Goal: Task Accomplishment & Management: Complete application form

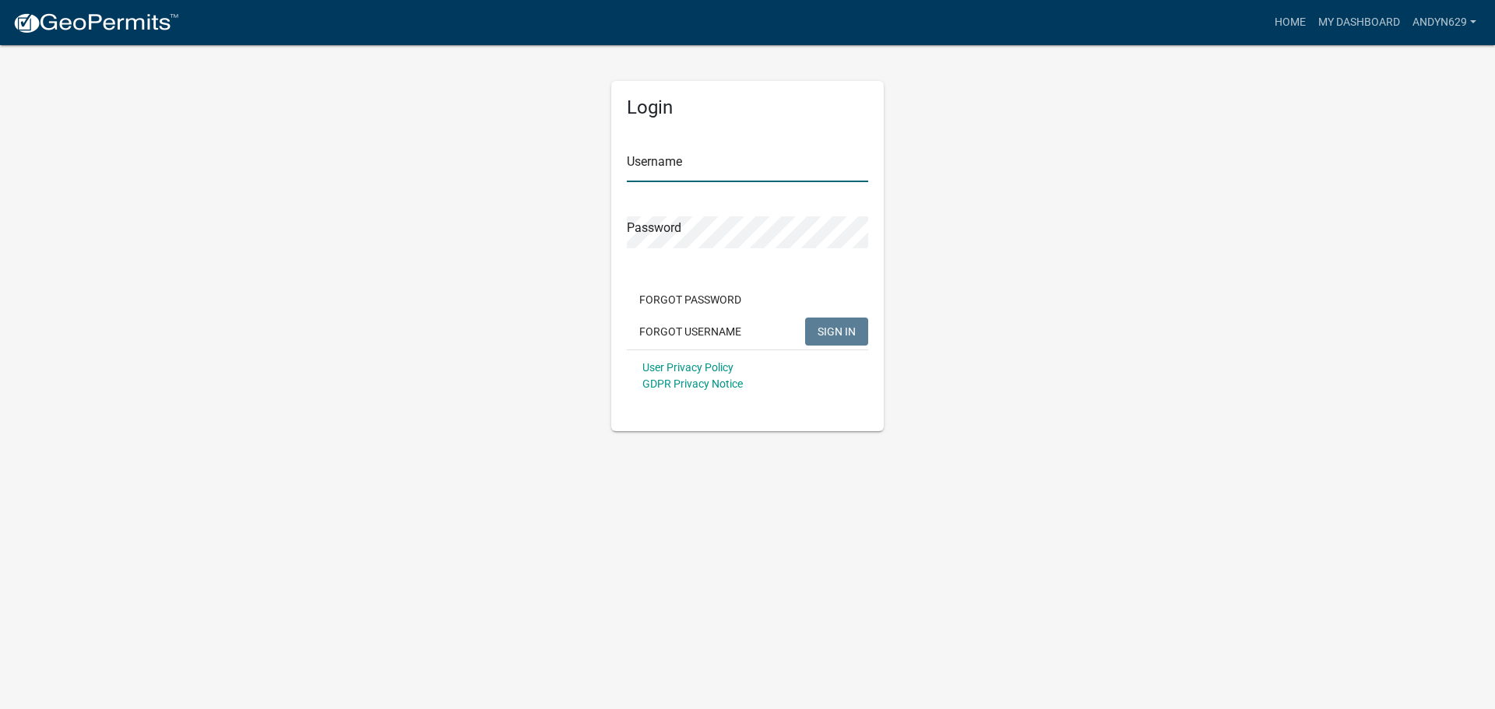
type input "AndyN629"
click at [844, 326] on span "SIGN IN" at bounding box center [836, 331] width 38 height 12
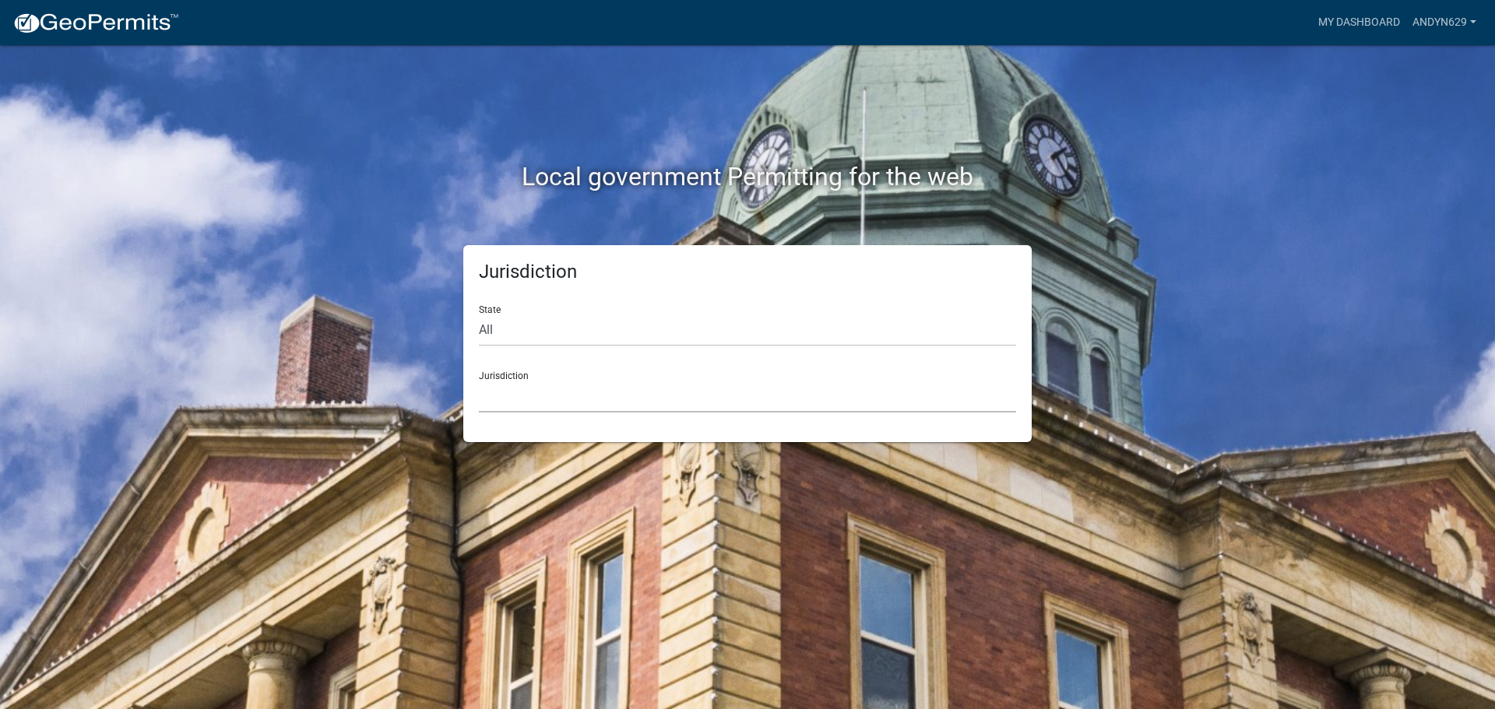
click at [729, 388] on select "[GEOGRAPHIC_DATA], [US_STATE] [GEOGRAPHIC_DATA], [US_STATE][PERSON_NAME][GEOGRA…" at bounding box center [747, 397] width 537 height 32
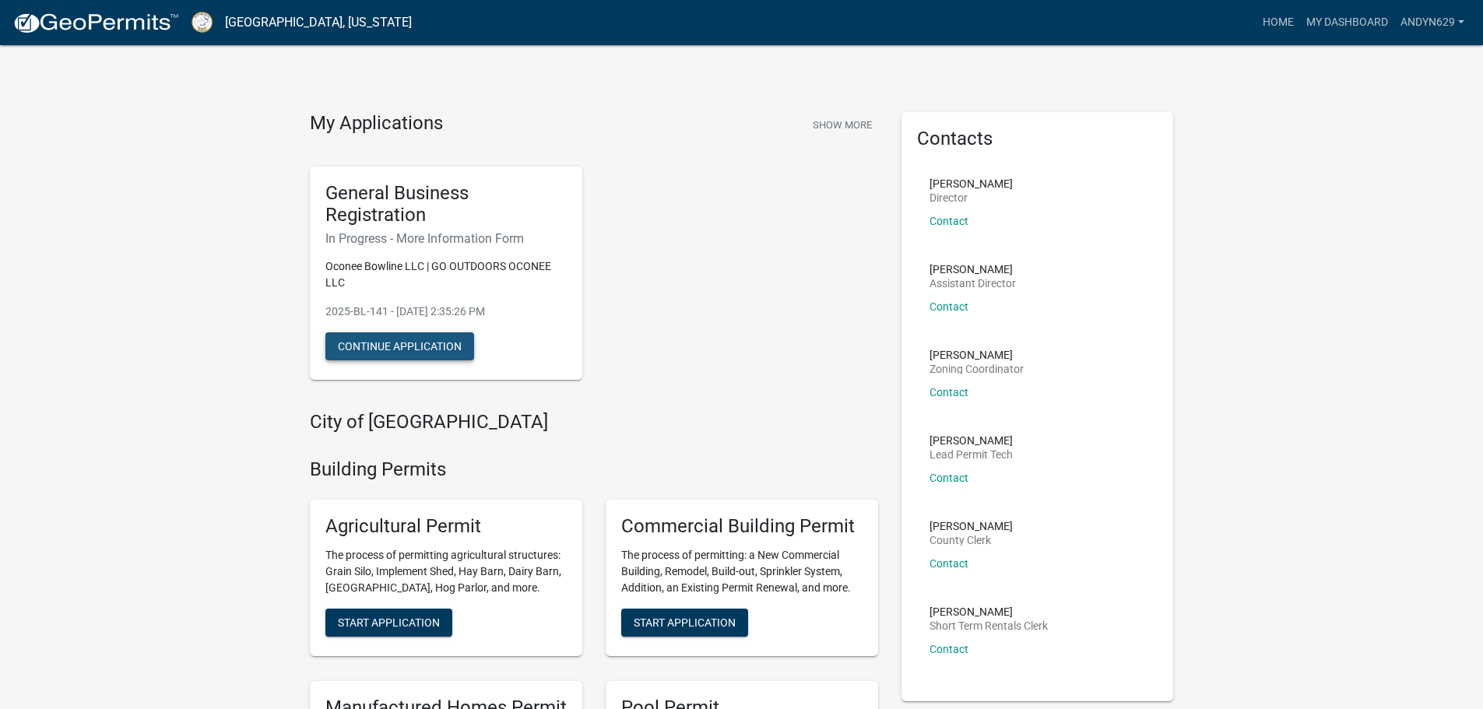
click at [434, 353] on button "Continue Application" at bounding box center [399, 346] width 149 height 28
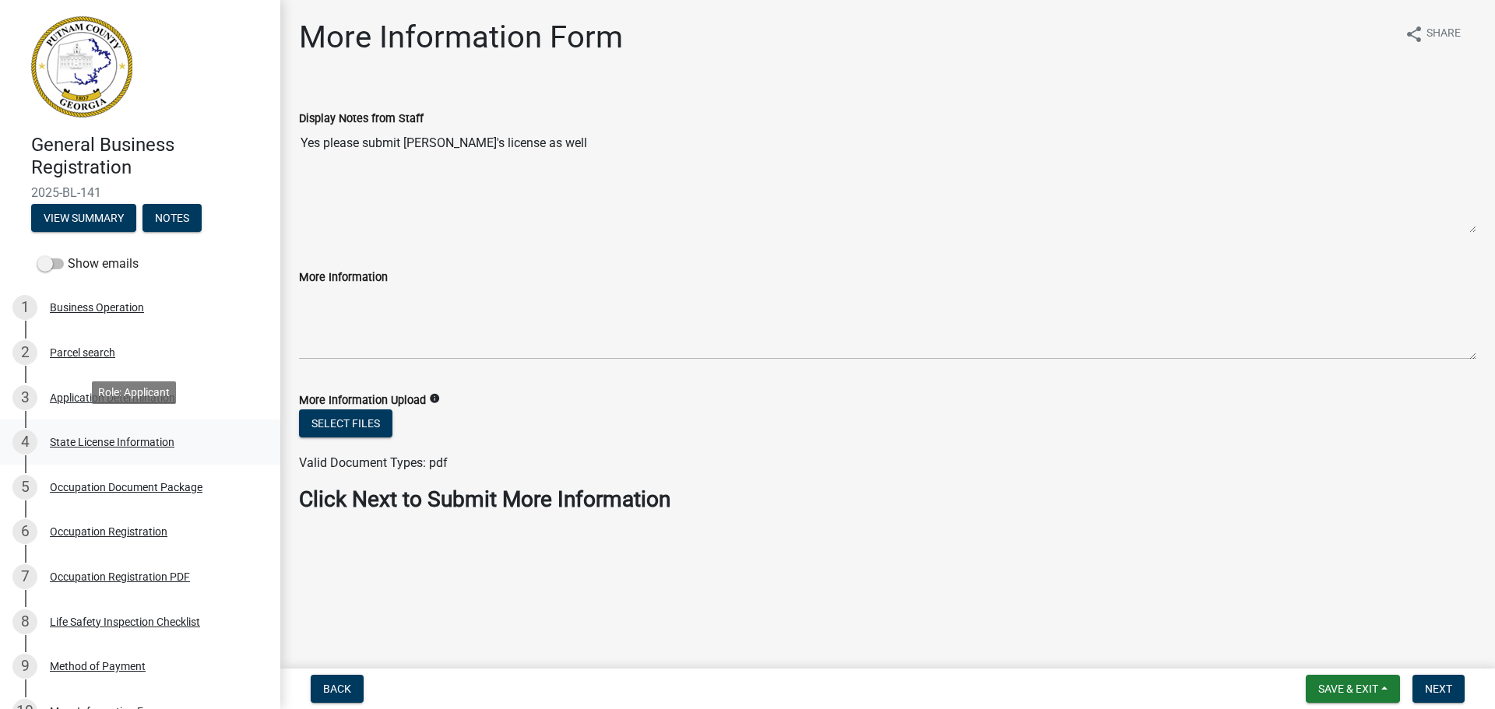
scroll to position [208, 0]
